Goal: Task Accomplishment & Management: Complete application form

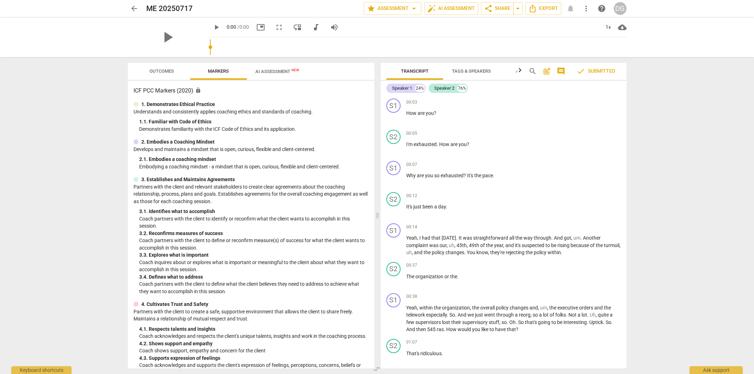
type input "0.47"
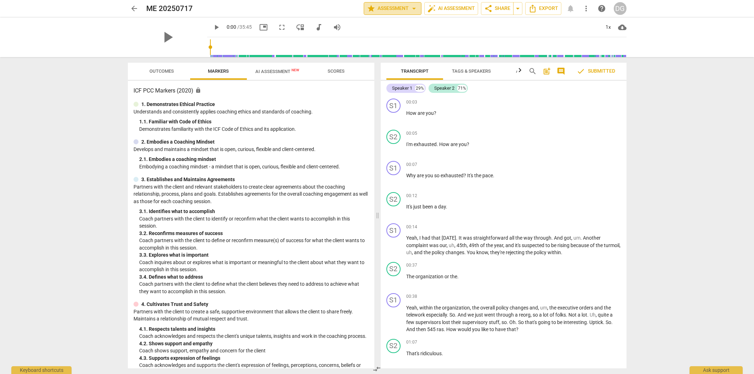
click at [413, 8] on span "arrow_drop_down" at bounding box center [414, 8] width 9 height 9
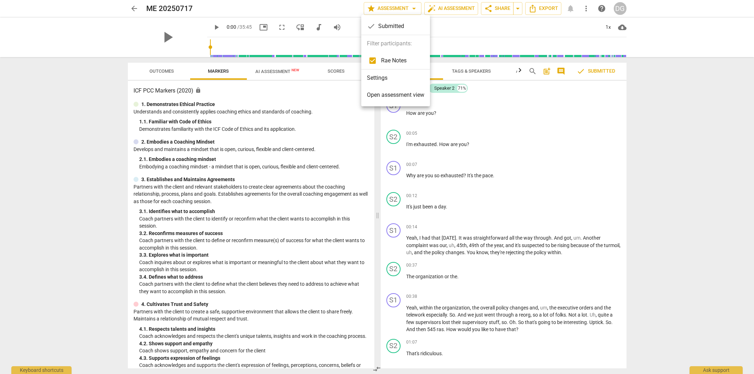
click at [398, 79] on li "Settings" at bounding box center [395, 77] width 69 height 17
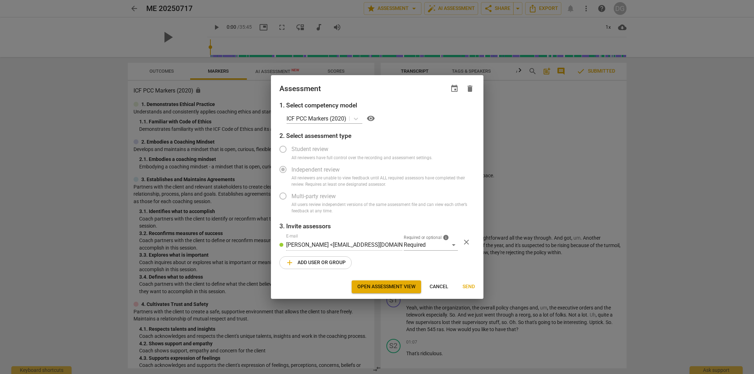
radio input "false"
click at [393, 286] on span "Open assessment view" at bounding box center [386, 286] width 58 height 7
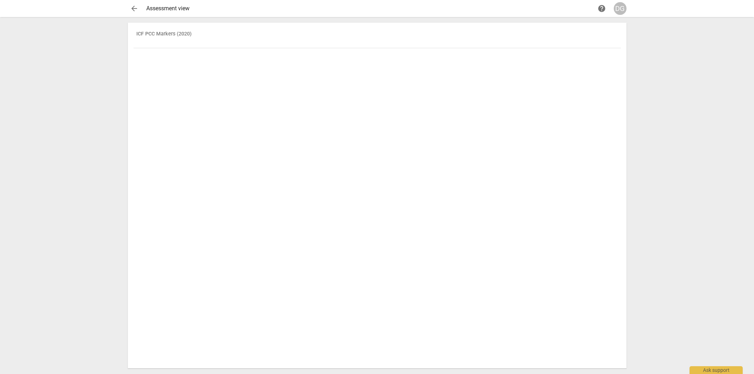
click at [599, 7] on span "help" at bounding box center [602, 8] width 9 height 9
click at [186, 30] on th "ICF PCC Markers (2020)" at bounding box center [378, 38] width 488 height 20
click at [184, 33] on th "ICF PCC Markers (2020)" at bounding box center [378, 38] width 488 height 20
click at [184, 34] on th "ICF PCC Markers (2020)" at bounding box center [378, 38] width 488 height 20
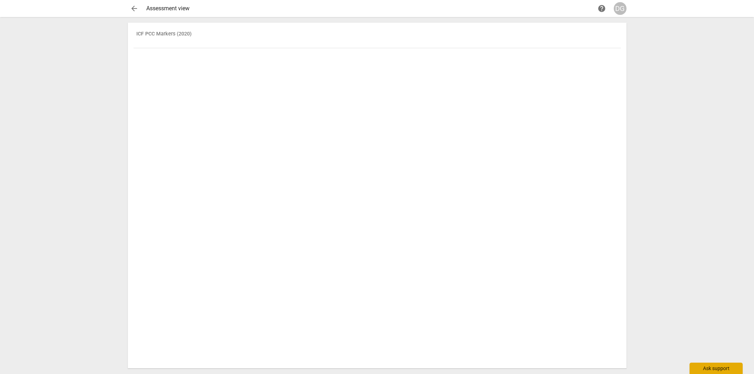
click at [705, 368] on div "Ask support" at bounding box center [716, 367] width 53 height 11
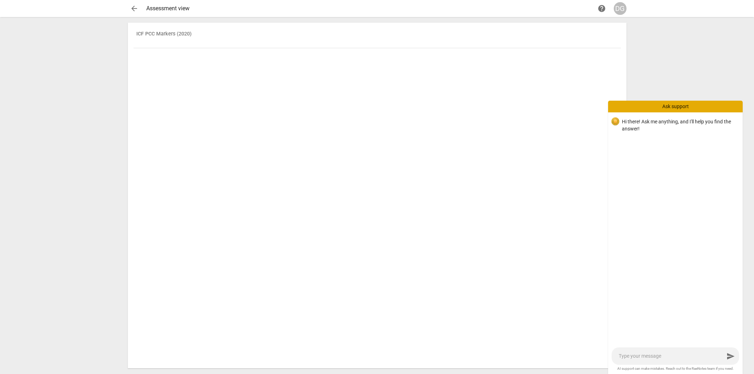
click at [635, 357] on textarea at bounding box center [672, 356] width 106 height 7
type textarea "P"
type textarea "Pl"
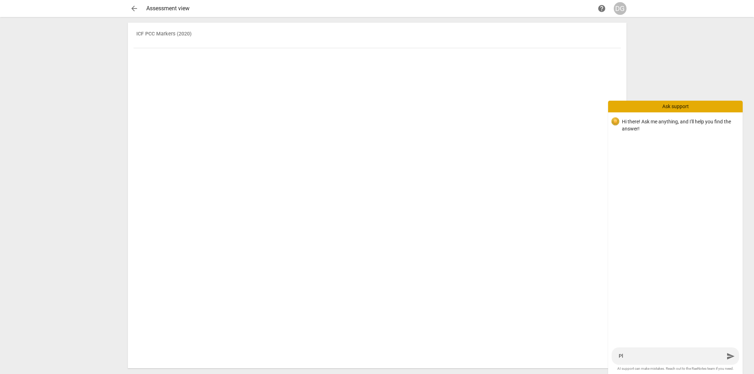
type textarea "Ple"
type textarea "Ples"
type textarea "Plese"
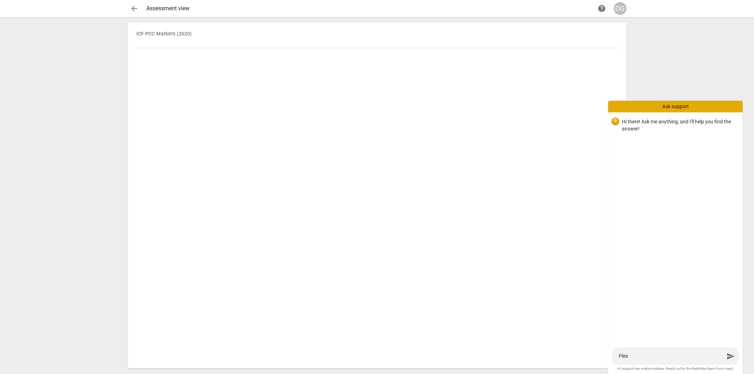
type textarea "Plese"
type textarea "Ples"
type textarea "Ple"
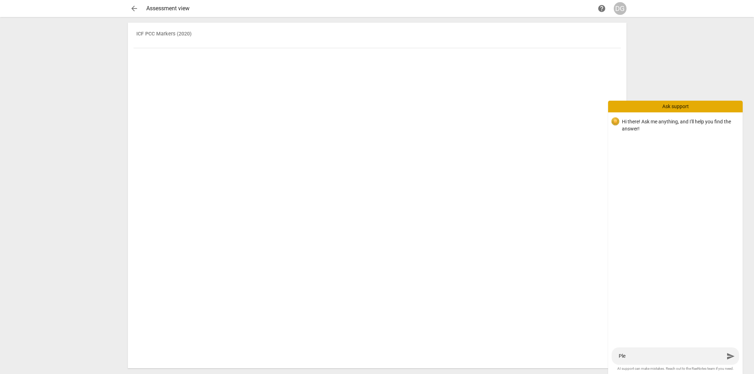
type textarea "Pl"
type textarea "Pla"
type textarea "Pl"
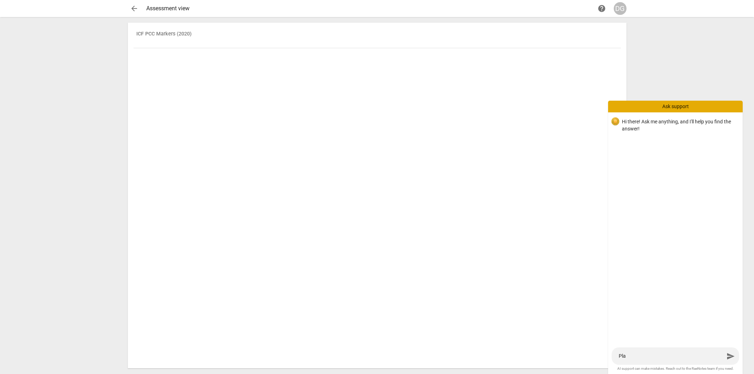
type textarea "Pl"
type textarea "Ple"
type textarea "Plea"
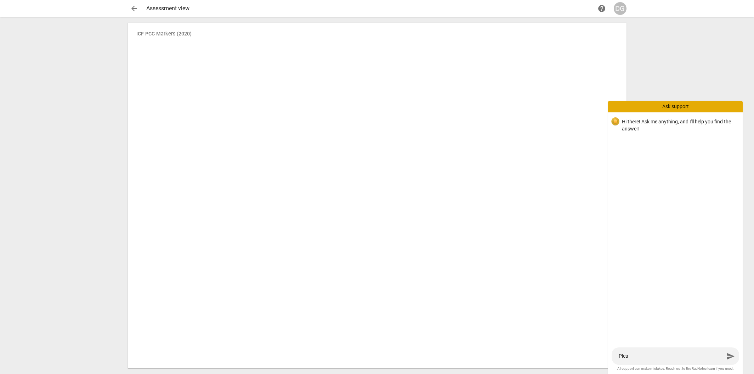
type textarea "Pleas"
type textarea "Please"
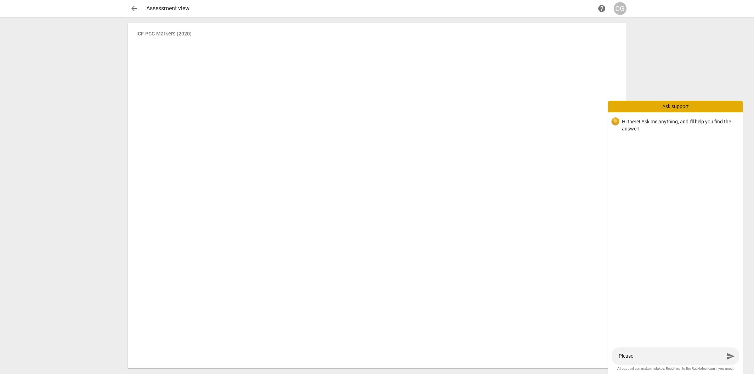
type textarea "Please"
type textarea "Please a"
type textarea "Please as"
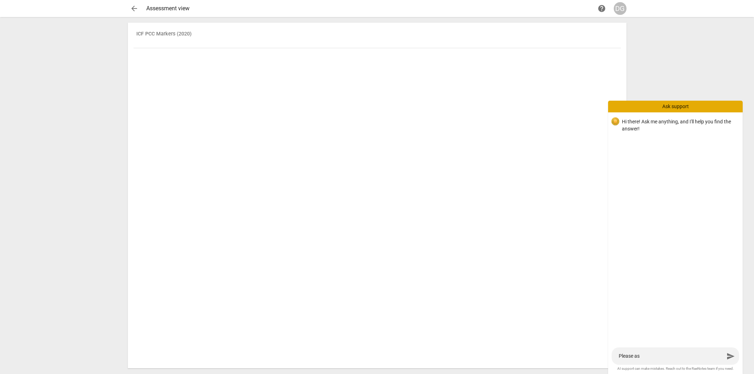
type textarea "Please ass"
type textarea "Please asse"
type textarea "Please asses"
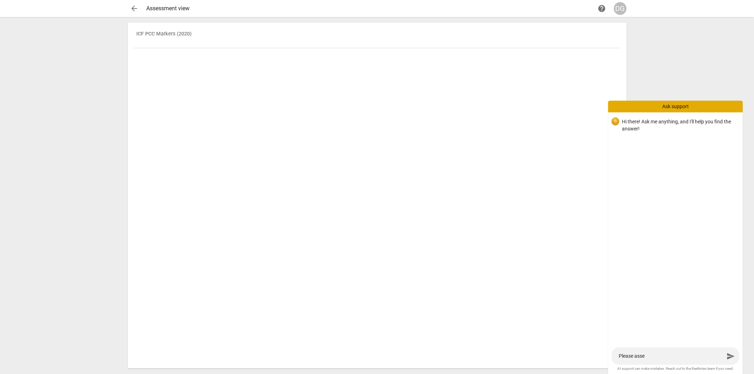
type textarea "Please asses"
type textarea "Please assess"
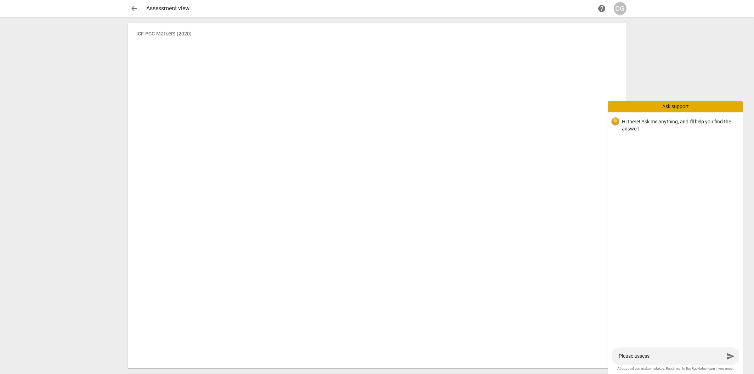
type textarea "Please assess i"
type textarea "Please assess in"
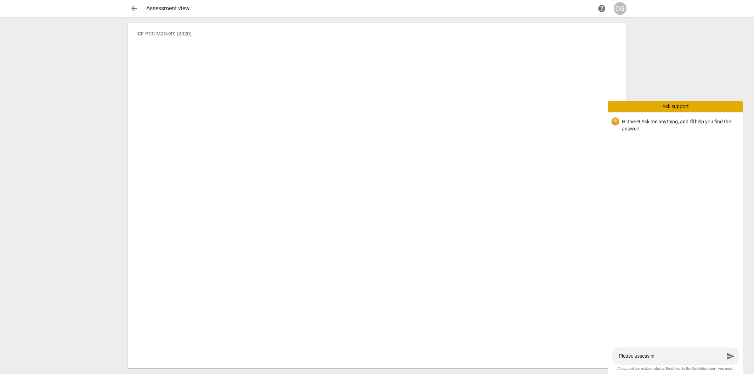
type textarea "Please assess in"
type textarea "Please assess i"
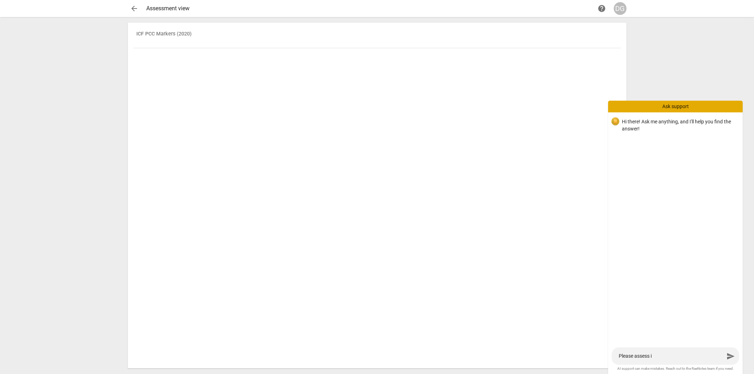
type textarea "Please assess"
type textarea "Please assess I"
type textarea "Please assess IN"
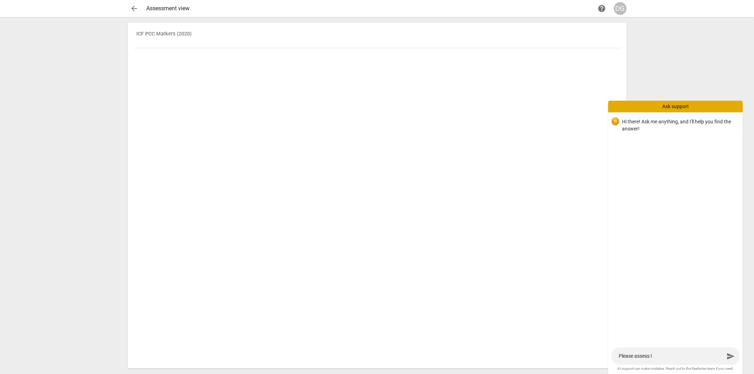
type textarea "Please assess IN"
type textarea "Please assess I"
type textarea "Please assess IC"
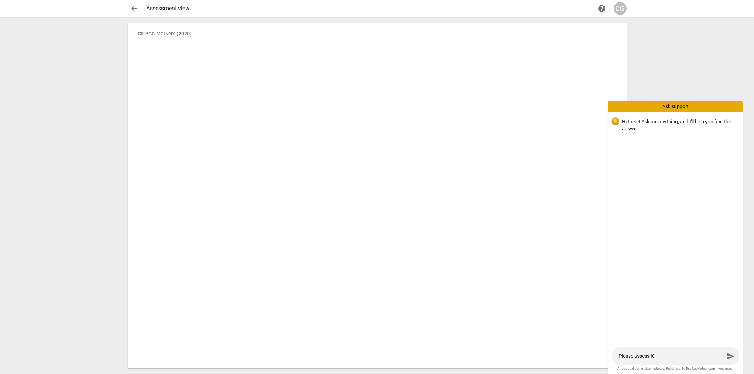
type textarea "Please assess ICF"
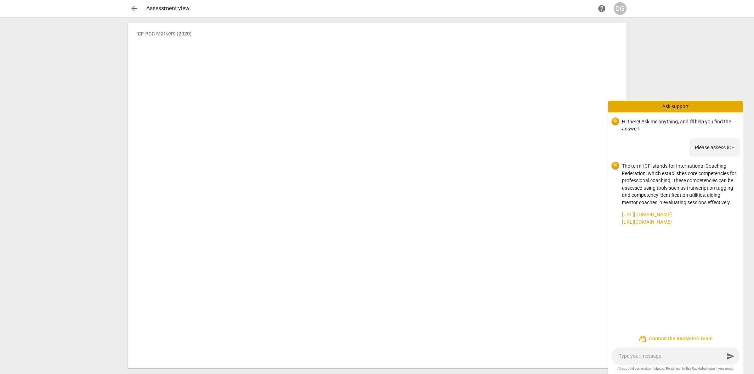
click at [678, 218] on link "[URL][DOMAIN_NAME]" at bounding box center [679, 214] width 115 height 7
click at [129, 6] on span "arrow_back" at bounding box center [134, 8] width 13 height 9
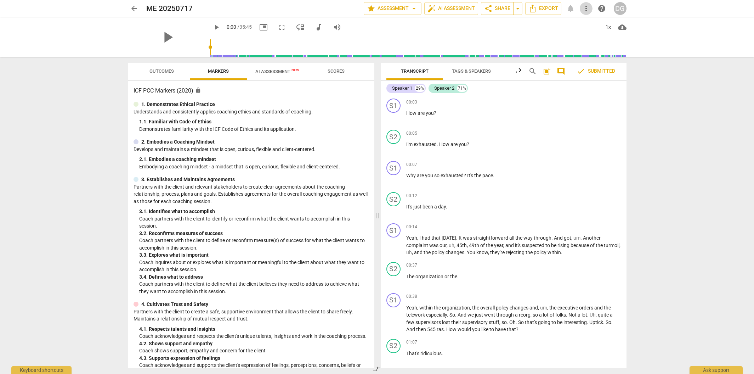
click at [584, 10] on span "more_vert" at bounding box center [586, 8] width 9 height 9
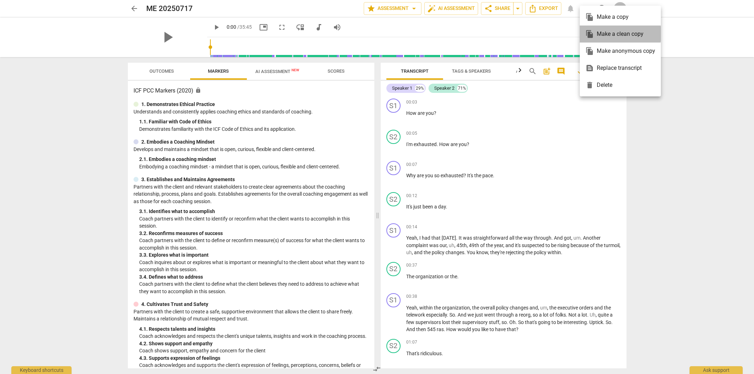
click at [597, 34] on div "file_copy Make a clean copy" at bounding box center [621, 34] width 70 height 17
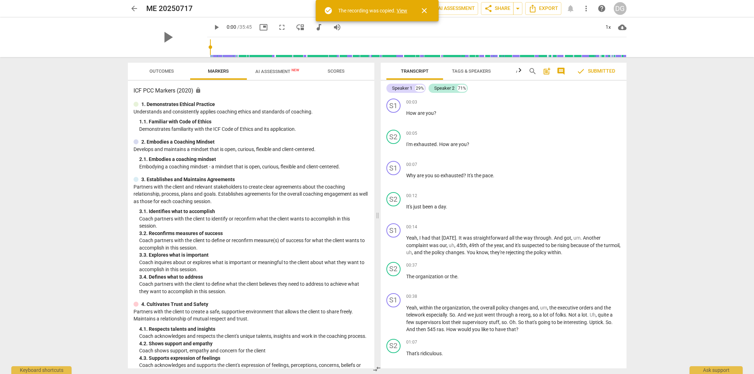
click at [406, 9] on link "View" at bounding box center [402, 11] width 11 height 6
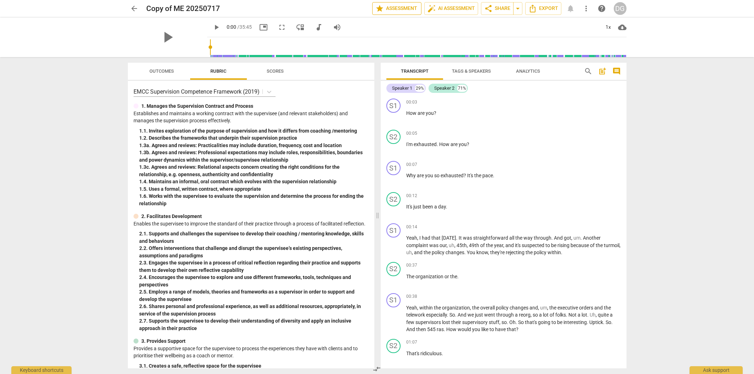
click at [411, 9] on span "star Assessment" at bounding box center [397, 8] width 43 height 9
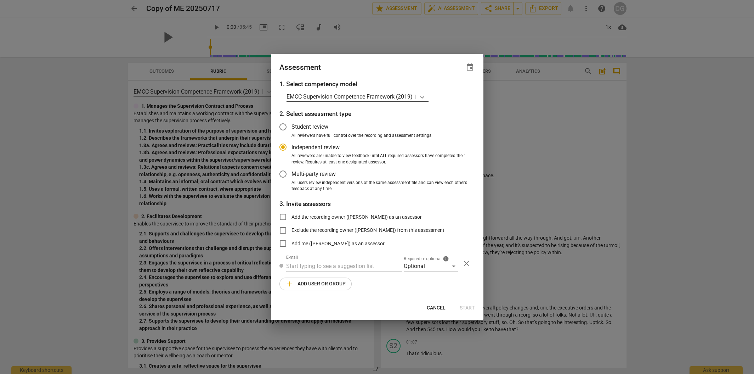
click at [424, 98] on icon at bounding box center [422, 97] width 7 height 7
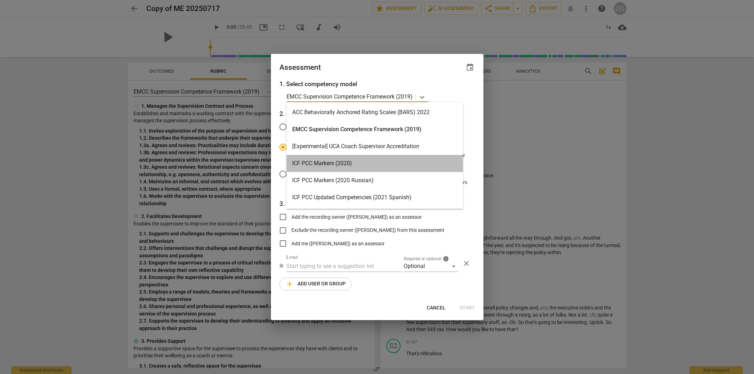
click at [346, 163] on div "ICF PCC Markers (2020)" at bounding box center [375, 163] width 176 height 17
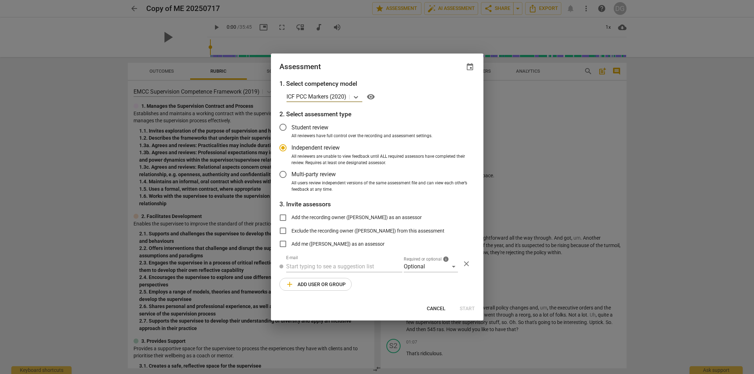
radio input "false"
click at [283, 243] on input "Add me ([PERSON_NAME]) as an assessor" at bounding box center [283, 243] width 17 height 17
checkbox input "true"
radio input "false"
click at [282, 231] on input "Exclude the recording owner ([PERSON_NAME]) from this assessment" at bounding box center [283, 230] width 17 height 17
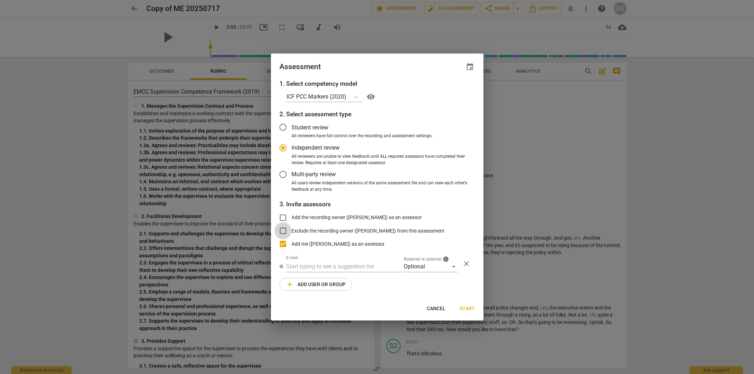
checkbox input "true"
radio input "false"
click at [283, 217] on input "Add the recording owner ([PERSON_NAME]) as an assessor" at bounding box center [283, 217] width 17 height 17
checkbox input "true"
radio input "false"
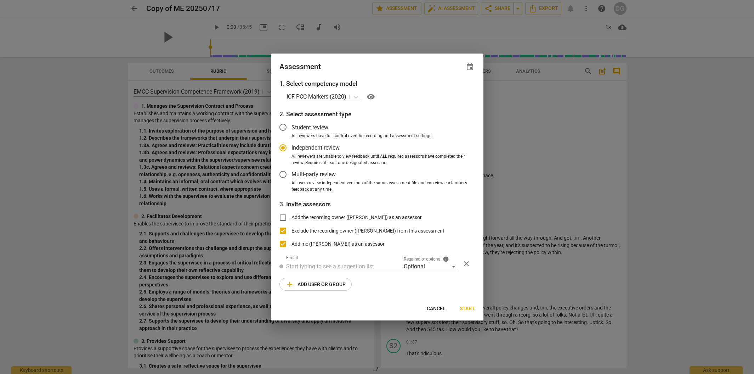
checkbox input "false"
click at [465, 310] on span "Start" at bounding box center [467, 308] width 15 height 7
radio input "false"
type input "[PERSON_NAME] <[EMAIL_ADDRESS][DOMAIN_NAME]>"
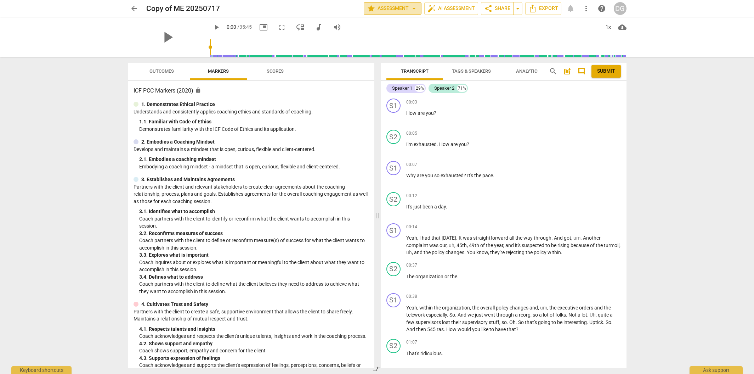
click at [411, 8] on span "arrow_drop_down" at bounding box center [414, 8] width 9 height 9
click at [392, 44] on li "Settings" at bounding box center [395, 43] width 69 height 17
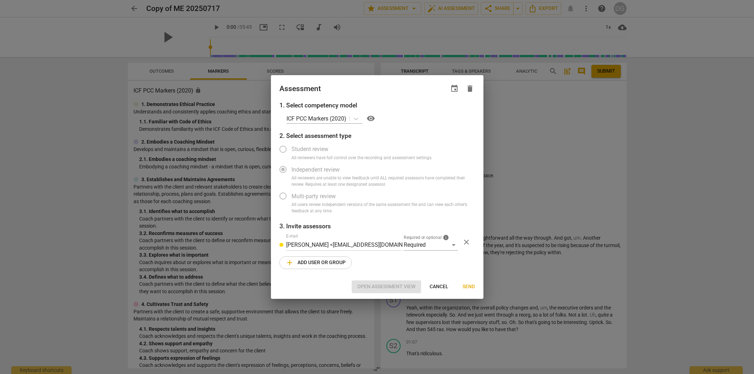
click at [467, 283] on span "Send" at bounding box center [469, 286] width 12 height 7
radio input "false"
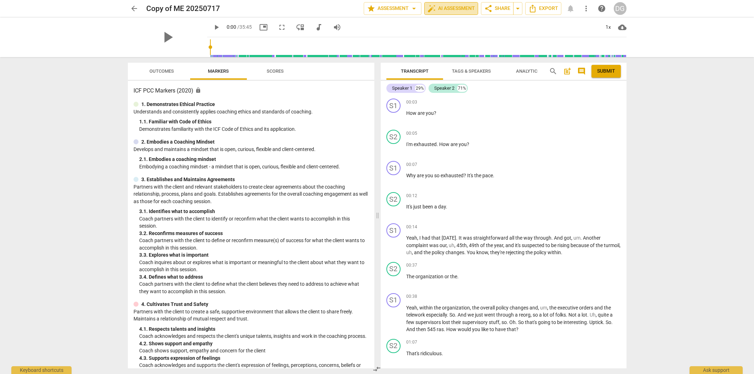
click at [449, 6] on span "auto_fix_high AI Assessment" at bounding box center [451, 8] width 47 height 9
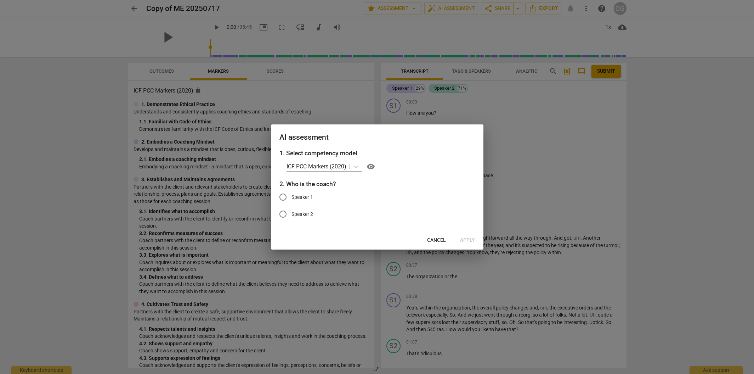
click at [286, 213] on input "Speaker 2" at bounding box center [283, 213] width 17 height 17
radio input "true"
click at [460, 240] on span "Apply" at bounding box center [467, 240] width 15 height 7
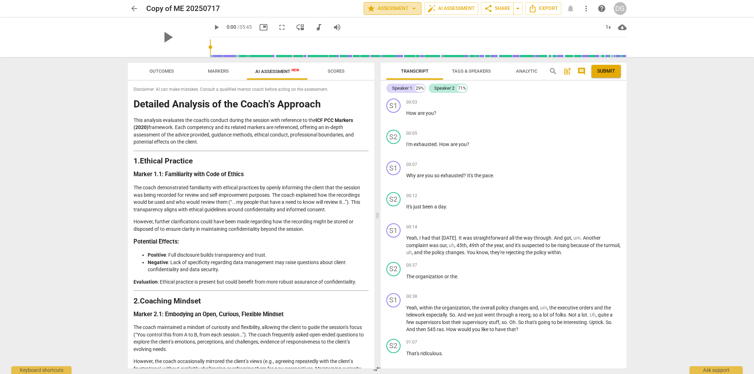
click at [412, 7] on span "arrow_drop_down" at bounding box center [414, 8] width 9 height 9
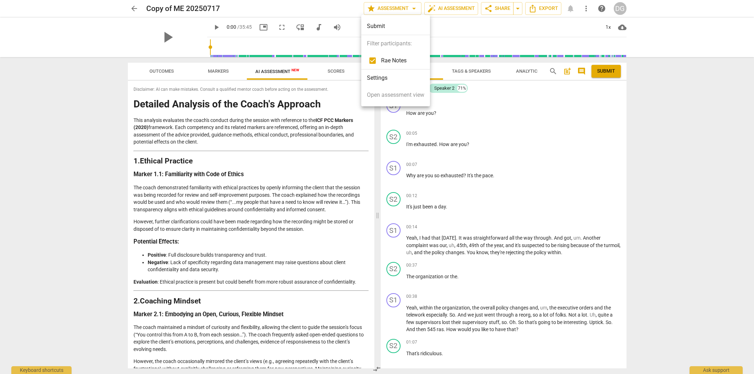
click at [518, 99] on div at bounding box center [377, 187] width 754 height 374
click at [475, 73] on span "Tags & Speakers" at bounding box center [471, 70] width 39 height 5
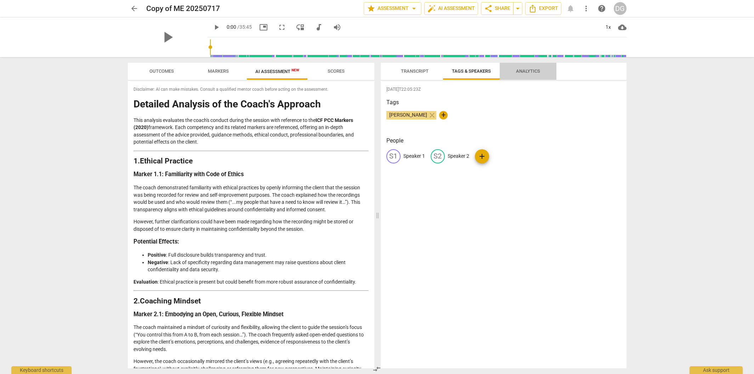
click at [526, 72] on span "Analytics" at bounding box center [528, 70] width 24 height 5
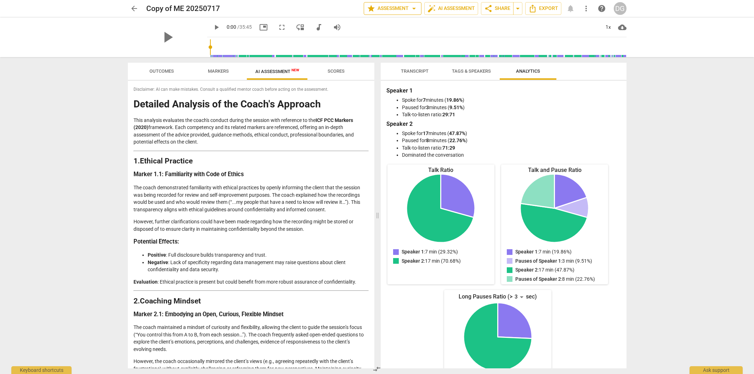
click at [400, 10] on span "star Assessment arrow_drop_down" at bounding box center [392, 8] width 51 height 9
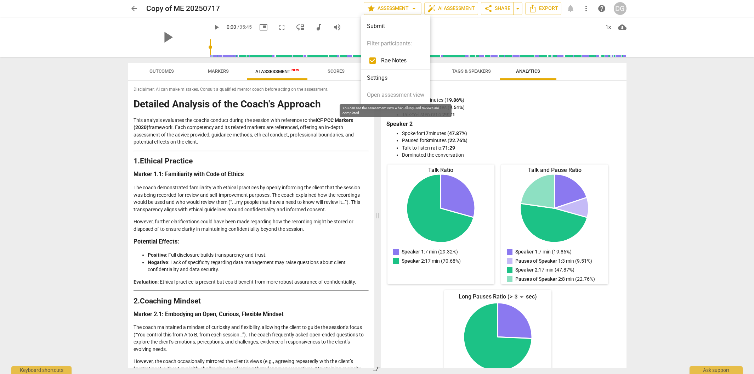
click at [397, 96] on span "Open assessment view" at bounding box center [395, 95] width 57 height 9
click at [450, 9] on div at bounding box center [377, 187] width 754 height 374
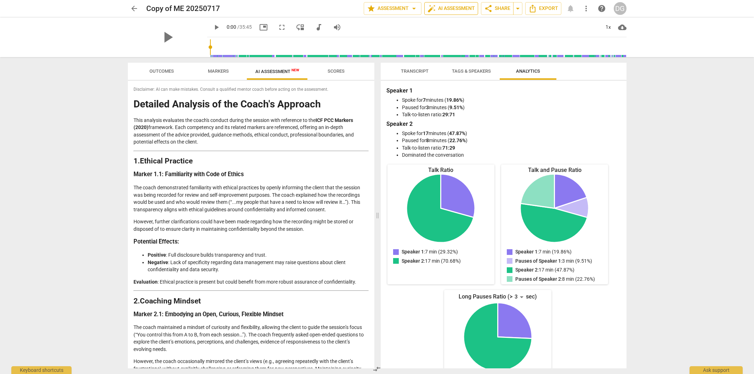
click at [454, 9] on span "auto_fix_high AI Assessment" at bounding box center [451, 8] width 47 height 9
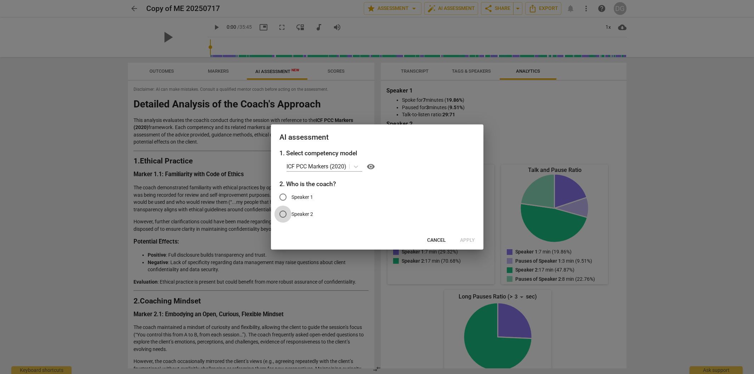
click at [285, 215] on input "Speaker 2" at bounding box center [283, 213] width 17 height 17
radio input "true"
click at [460, 240] on span "Apply" at bounding box center [467, 240] width 15 height 7
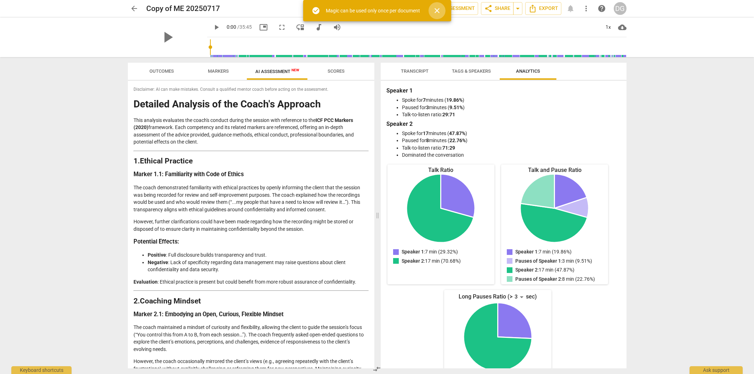
click at [438, 13] on span "close" at bounding box center [437, 10] width 9 height 9
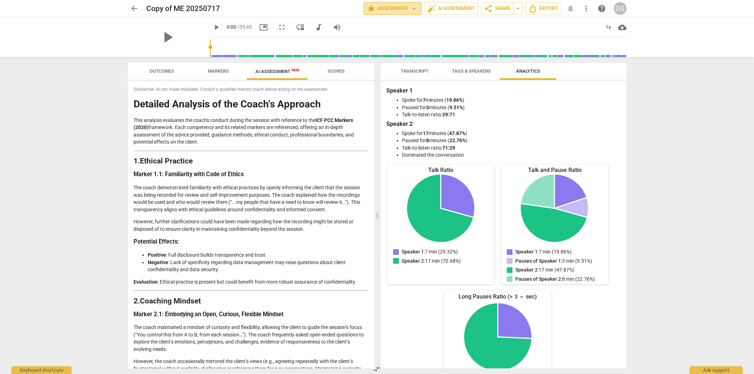
click at [390, 9] on span "star Assessment arrow_drop_down" at bounding box center [392, 8] width 51 height 9
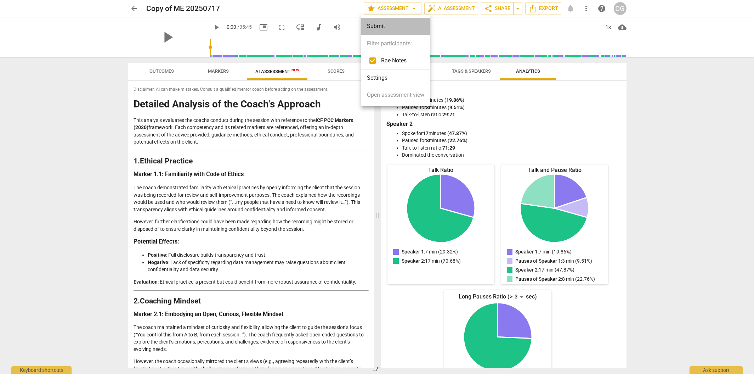
click at [384, 23] on div "Submit" at bounding box center [395, 26] width 69 height 17
